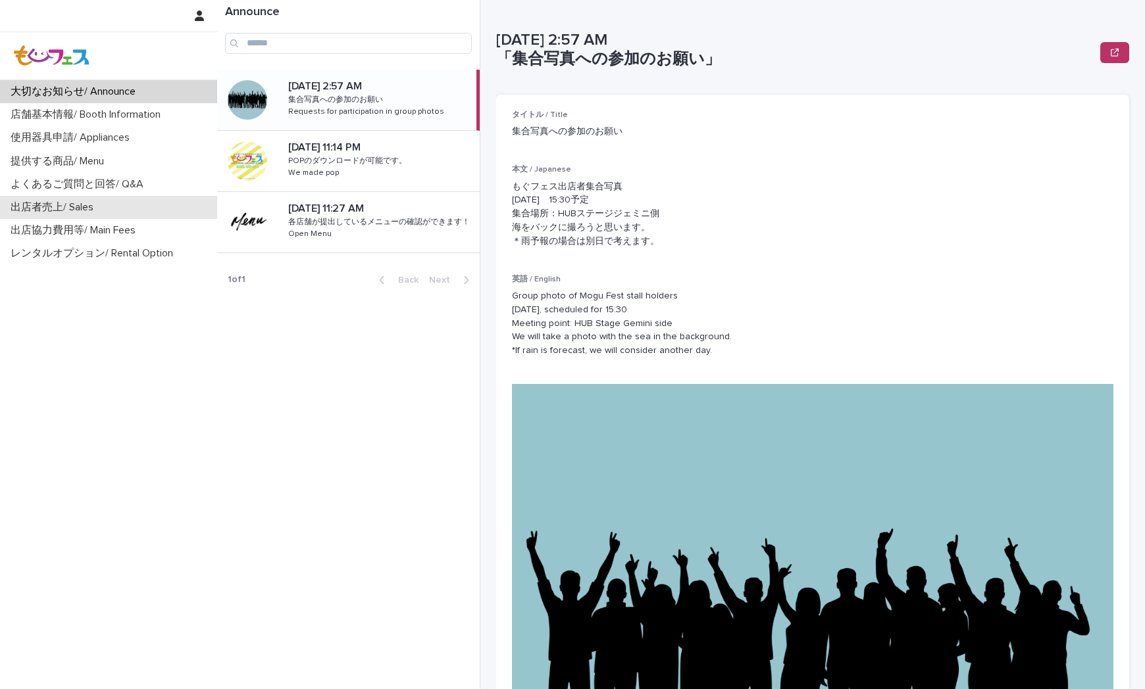
click at [96, 203] on p "出店者売上/ Sales" at bounding box center [54, 207] width 99 height 12
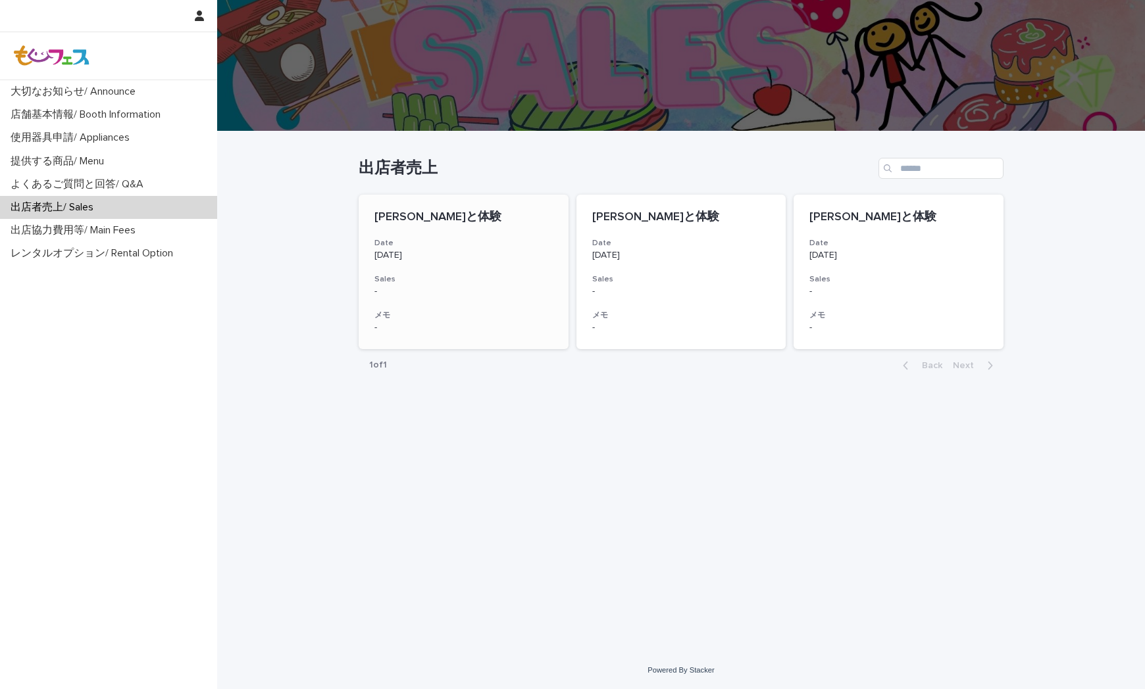
click at [456, 312] on h3 "メモ" at bounding box center [463, 315] width 178 height 11
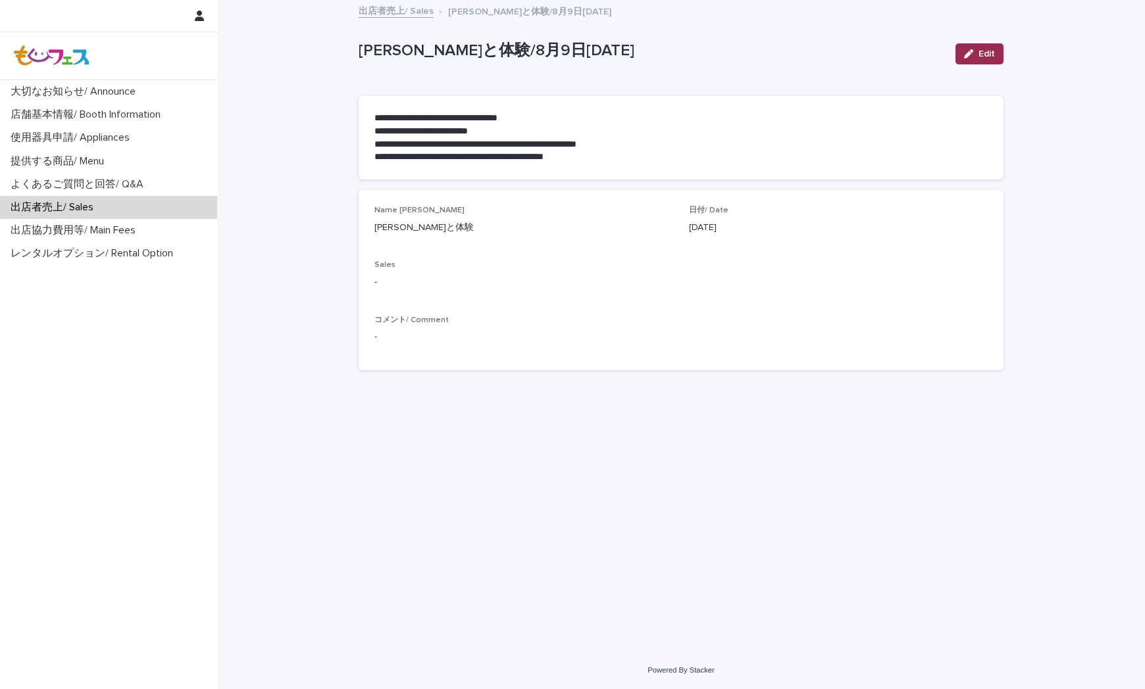
click at [976, 50] on div "button" at bounding box center [971, 53] width 14 height 9
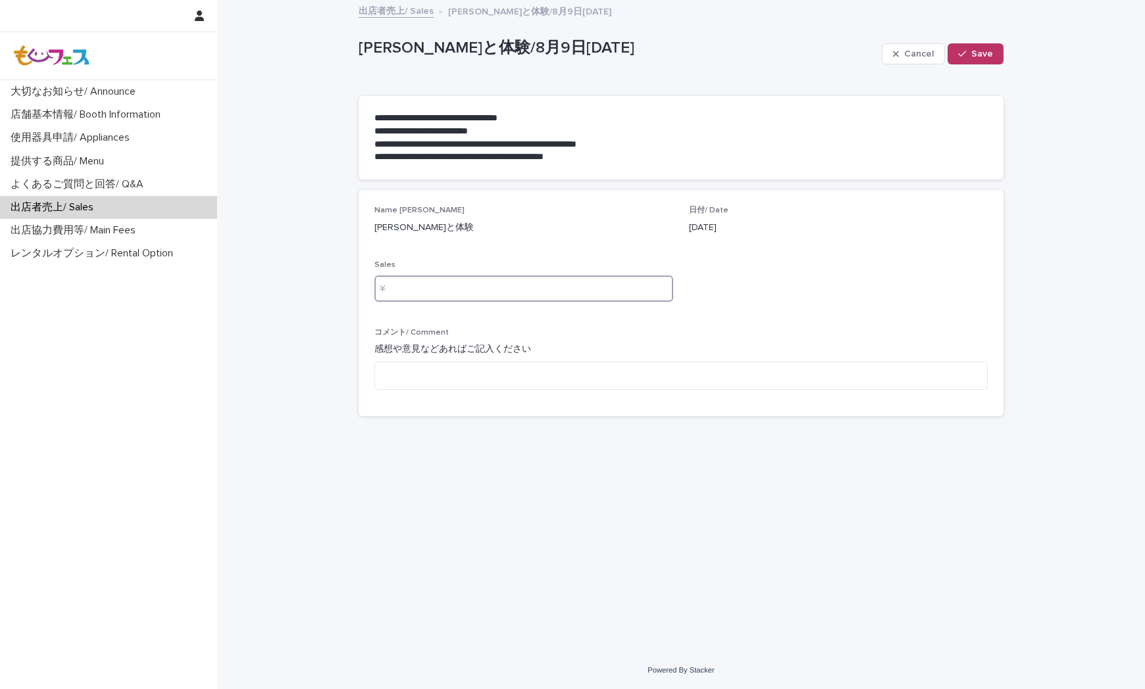
click at [410, 279] on input at bounding box center [523, 289] width 299 height 26
type input "****"
click at [981, 51] on span "Save" at bounding box center [982, 53] width 22 height 9
